Goal: Information Seeking & Learning: Understand process/instructions

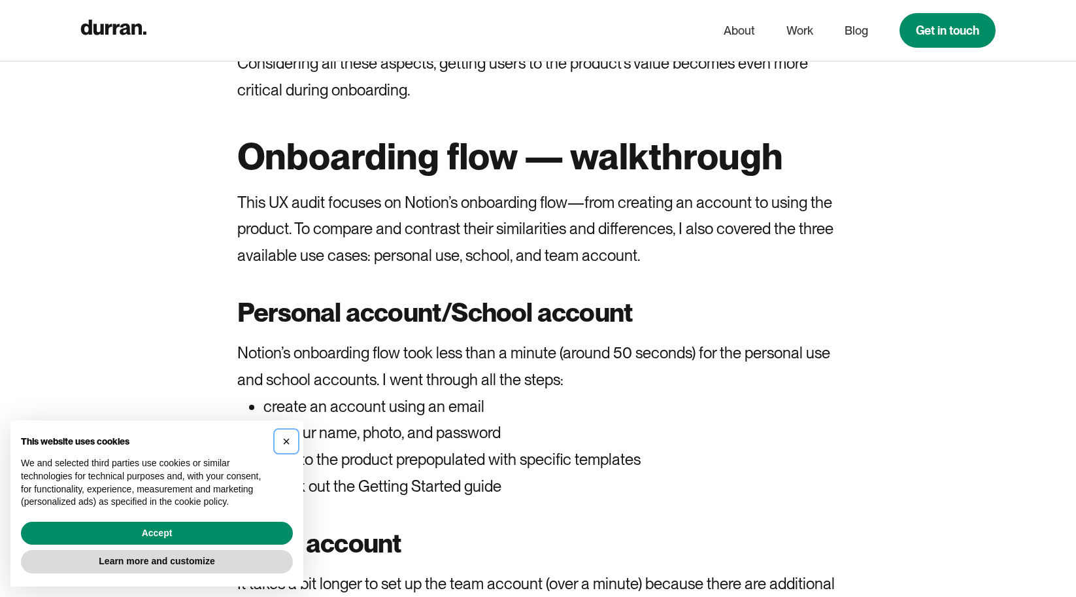
click at [290, 437] on span "×" at bounding box center [286, 441] width 8 height 14
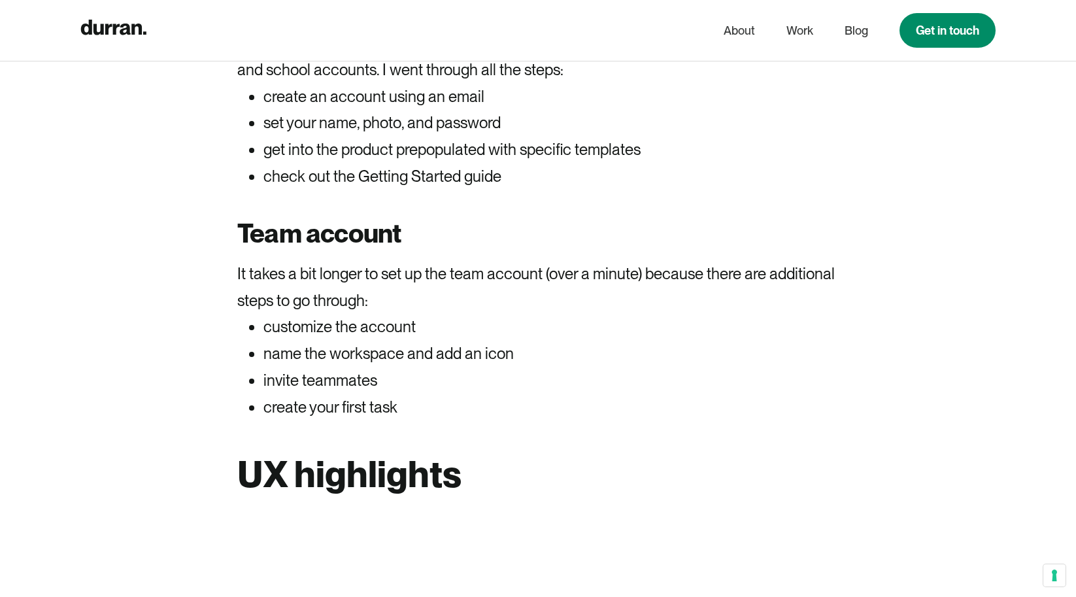
scroll to position [1802, 0]
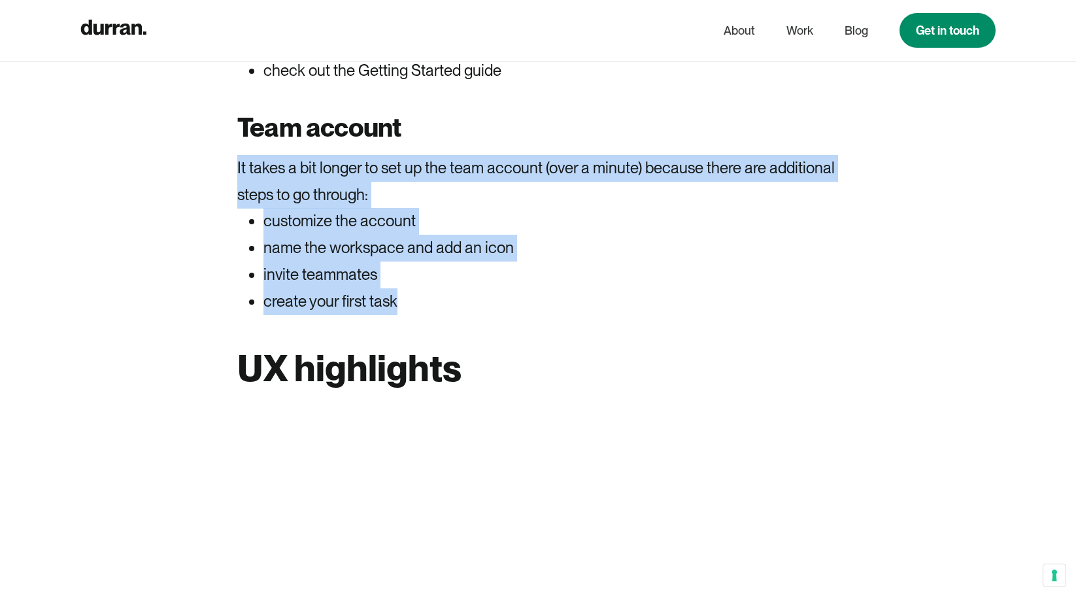
drag, startPoint x: 394, startPoint y: 149, endPoint x: 508, endPoint y: 310, distance: 196.9
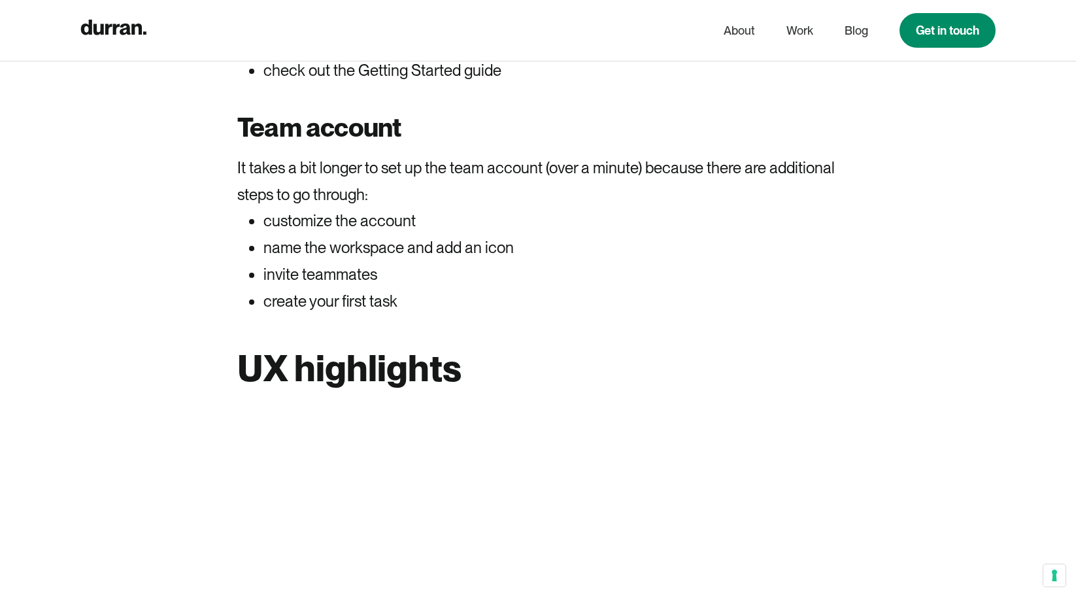
click at [508, 310] on li "create your first task" at bounding box center [550, 301] width 575 height 27
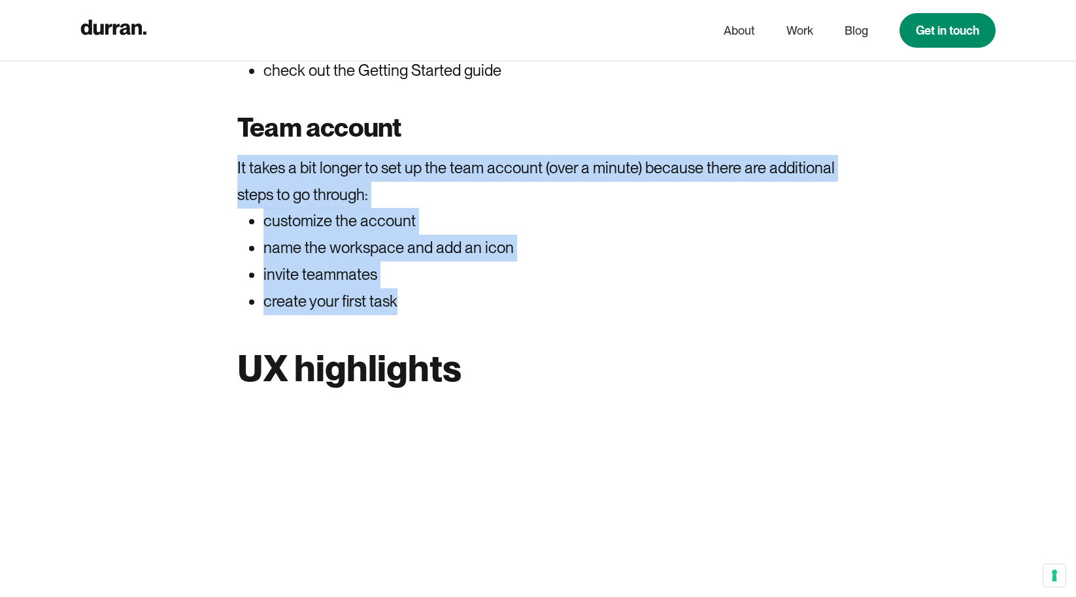
drag, startPoint x: 508, startPoint y: 310, endPoint x: 515, endPoint y: 154, distance: 156.3
drag, startPoint x: 515, startPoint y: 154, endPoint x: 535, endPoint y: 289, distance: 136.7
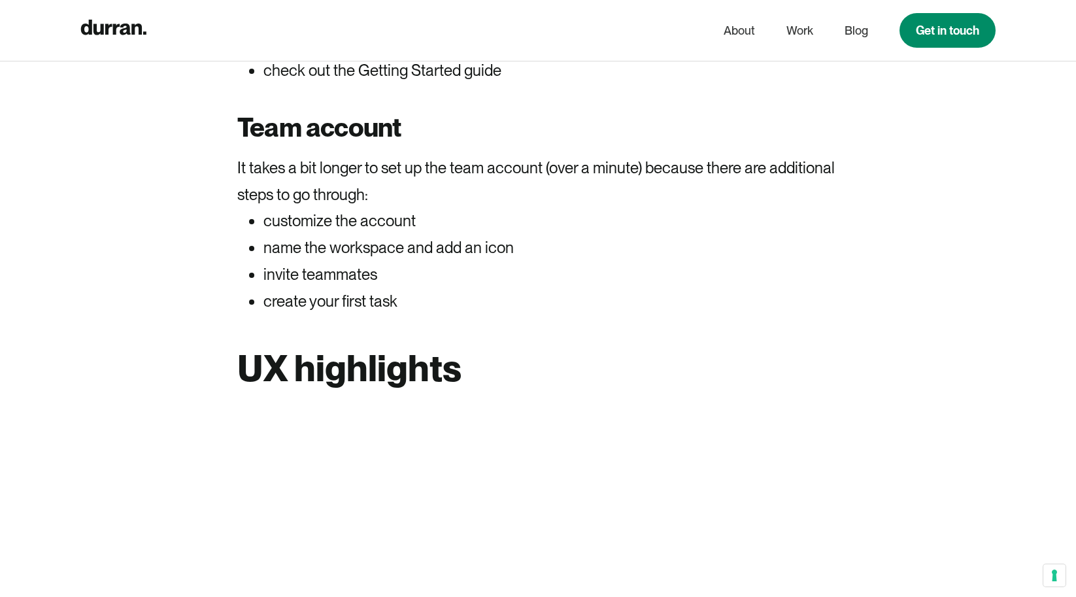
click at [535, 289] on li "create your first task" at bounding box center [550, 301] width 575 height 27
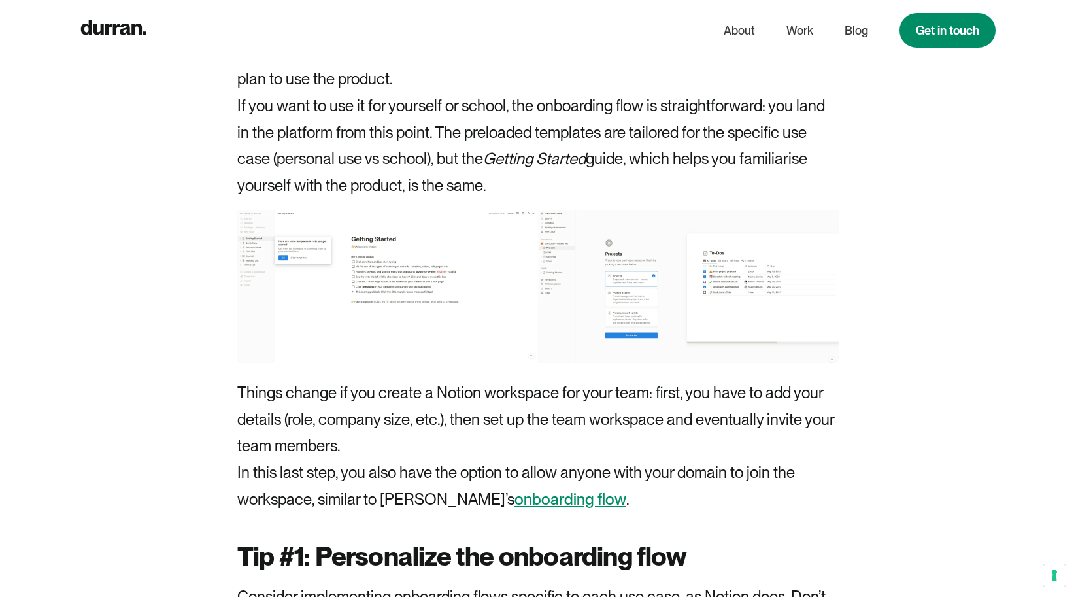
scroll to position [2977, 0]
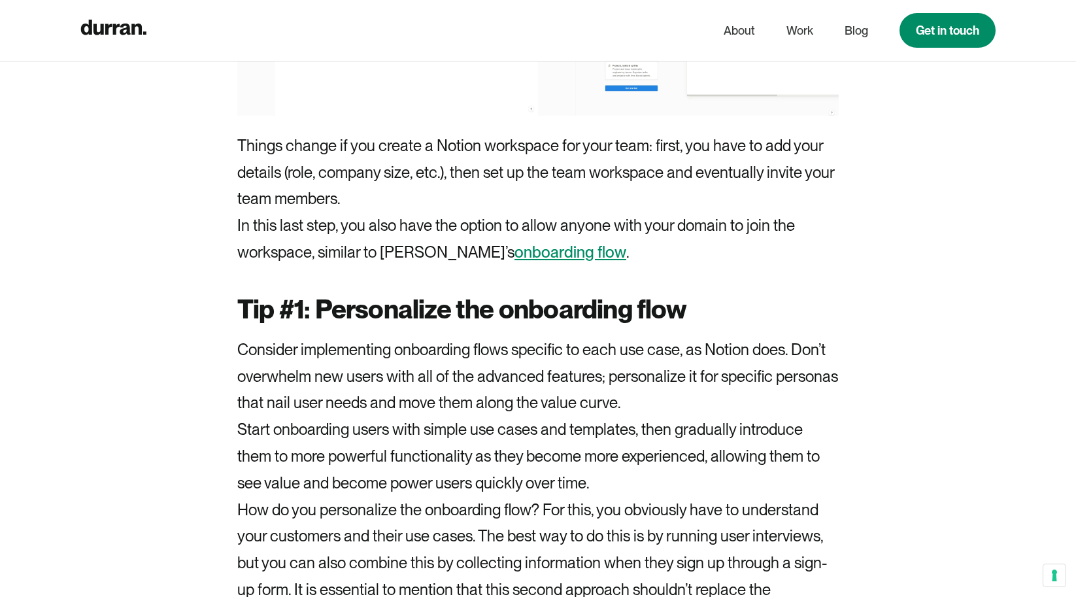
click at [337, 420] on p "Start onboarding users with simple use cases and templates, then gradually intr…" at bounding box center [537, 456] width 601 height 80
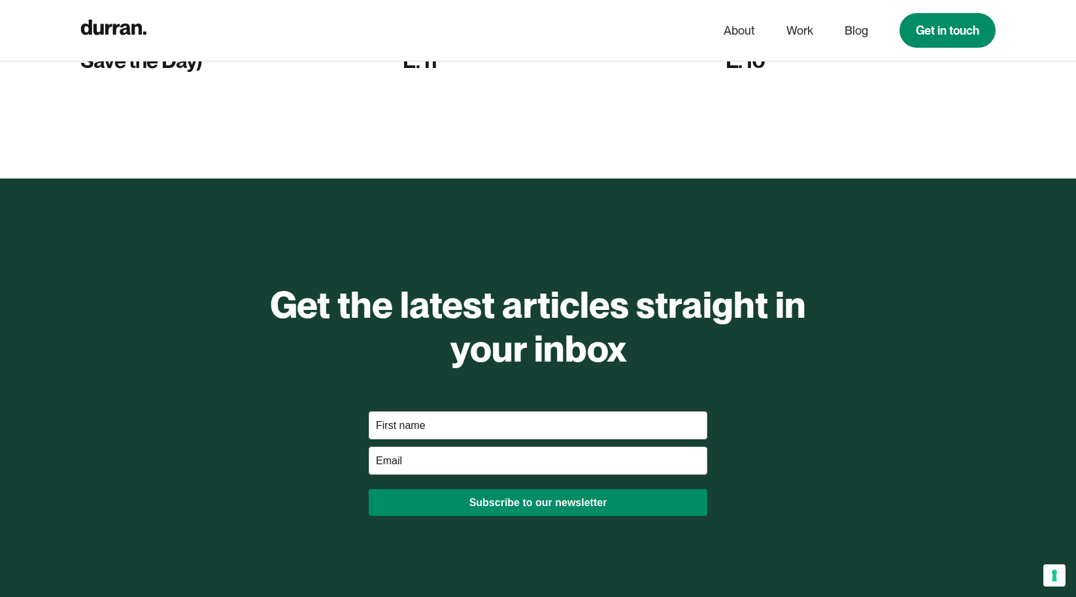
scroll to position [7500, 0]
